Goal: Information Seeking & Learning: Learn about a topic

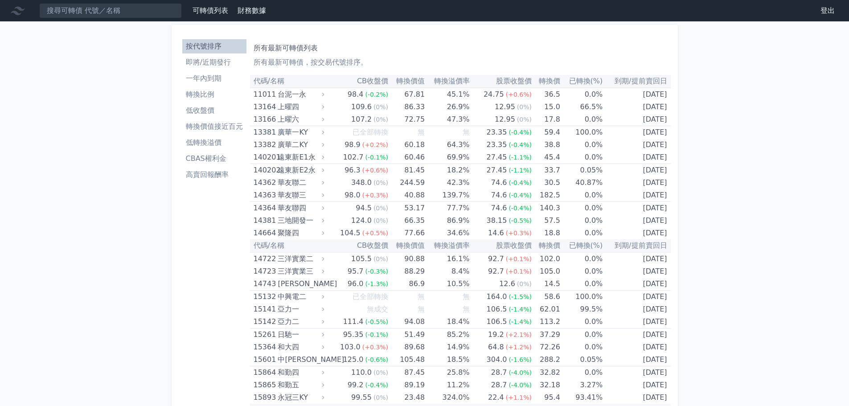
click at [205, 61] on li "即將/近期發行" at bounding box center [214, 62] width 64 height 11
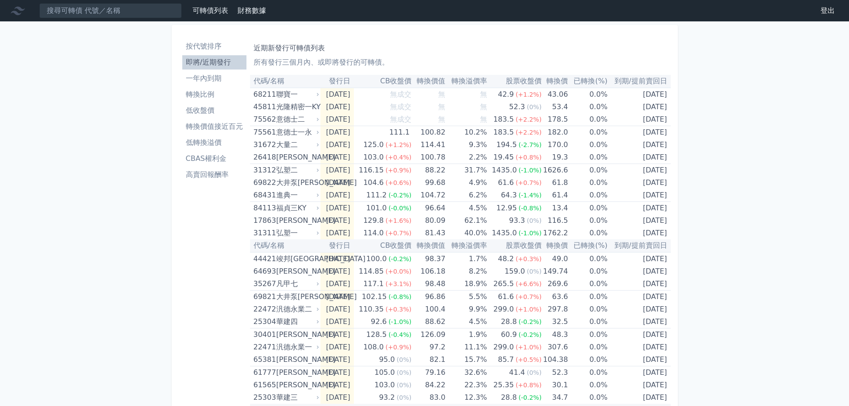
click at [205, 76] on li "一年內到期" at bounding box center [214, 78] width 64 height 11
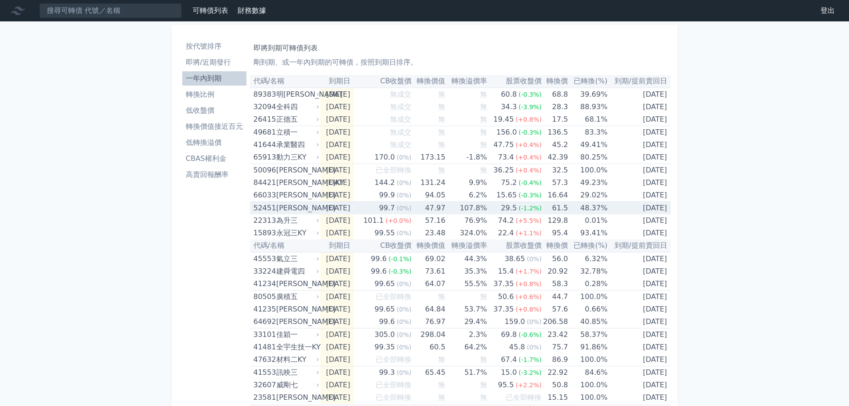
click at [626, 203] on td "[DATE]" at bounding box center [638, 208] width 63 height 13
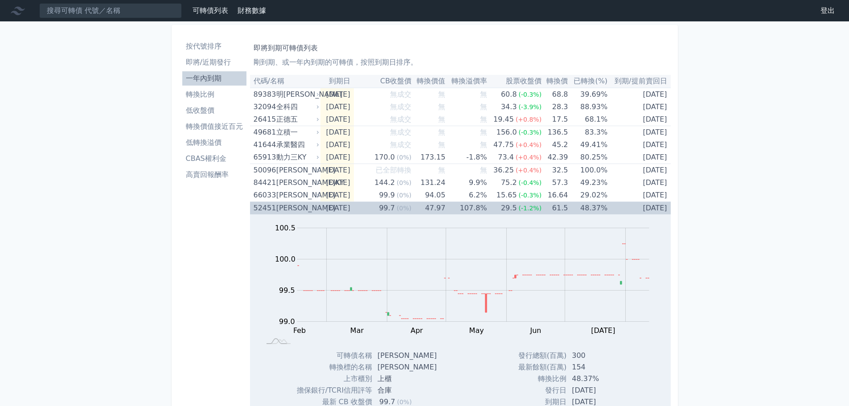
click at [461, 205] on td "107.8%" at bounding box center [465, 208] width 41 height 13
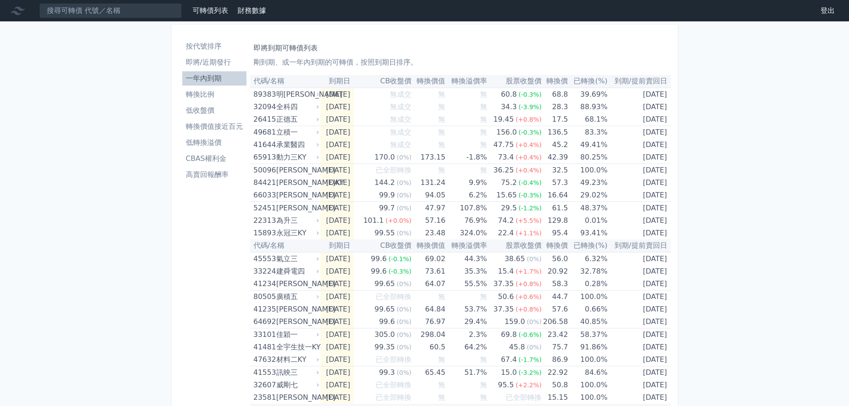
click at [190, 51] on li "按代號排序" at bounding box center [214, 46] width 64 height 11
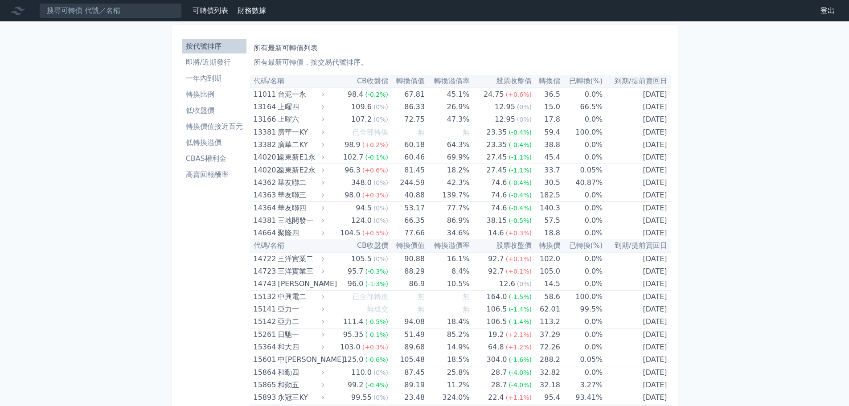
scroll to position [2977, 0]
